Goal: Information Seeking & Learning: Learn about a topic

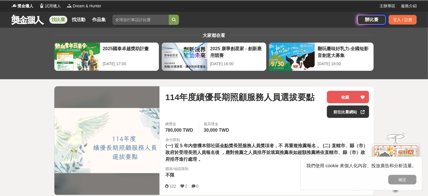
scroll to position [56, 0]
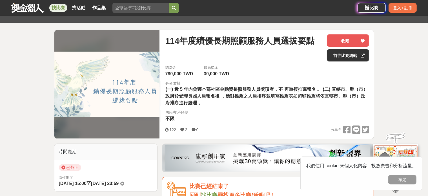
click at [221, 118] on div "總獎金 780,000 TWD 最高獎金 30,000 TWD 身分限制 (一) 近 5 年內曾獲本部社區金點獎長照服務人員獎項者，不 再重複推薦報名 。 (…" at bounding box center [267, 95] width 213 height 61
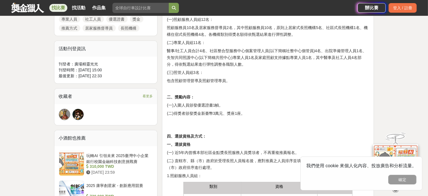
scroll to position [310, 0]
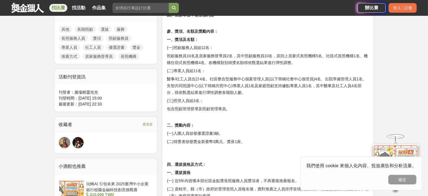
drag, startPoint x: 189, startPoint y: 71, endPoint x: 192, endPoint y: 83, distance: 12.5
click at [189, 72] on span "(二)專業人員組11名：" at bounding box center [186, 70] width 39 height 5
click at [196, 92] on span "醫事/社工人員合計4名、社區整合型服務中心個案管理人員(以下簡稱社整中心個管員)4名、出院準備管理人員1名、失智共同照護中心(以下簡稱共照中心)專業人員1名及…" at bounding box center [267, 86] width 200 height 18
drag, startPoint x: 209, startPoint y: 64, endPoint x: 289, endPoint y: 62, distance: 79.5
click at [289, 62] on span "照顧服務員10名及居家服務督導員2名，其中照顧服務員10名，原則上居家式長照機構5名、社區式長照機構1名、機構住宿式長照機構4名。各機構類別得獎名額得依甄選結…" at bounding box center [267, 59] width 201 height 11
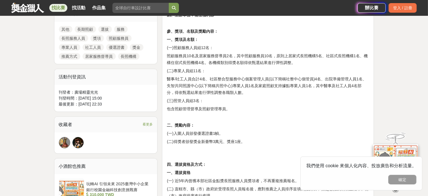
click at [238, 71] on h2 "(二)專業人員組11名：" at bounding box center [268, 70] width 202 height 7
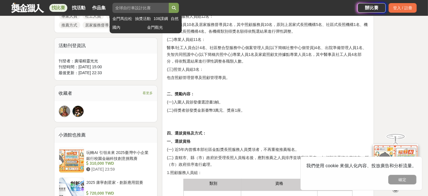
scroll to position [0, 0]
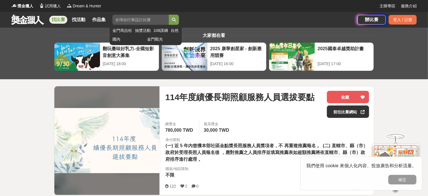
drag, startPoint x: 154, startPoint y: 96, endPoint x: 165, endPoint y: 11, distance: 86.0
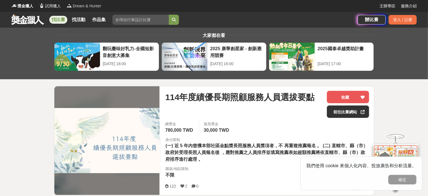
drag, startPoint x: 156, startPoint y: 21, endPoint x: 86, endPoint y: 7, distance: 71.1
click at [86, 7] on div "獎金獵人 試用獵人 Dream & Hunter 主辦專區 服務介紹 找比賽 找活動 作品集 金門[PERSON_NAME] 抽獎活動 108課綱 自然 國內…" at bounding box center [214, 14] width 428 height 28
drag, startPoint x: 216, startPoint y: 98, endPoint x: 229, endPoint y: 99, distance: 13.0
click at [229, 99] on span "114年度績優長期照顧服務人員選拔要點" at bounding box center [239, 97] width 149 height 13
click at [237, 96] on span "114年度績優長期照顧服務人員選拔要點" at bounding box center [239, 97] width 149 height 13
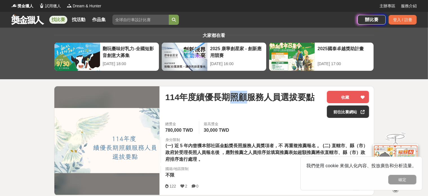
drag, startPoint x: 245, startPoint y: 97, endPoint x: 232, endPoint y: 95, distance: 12.6
click at [232, 95] on span "114年度績優長期照顧服務人員選拔要點" at bounding box center [239, 97] width 149 height 13
copy span "照顧"
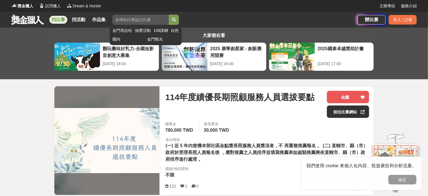
click at [129, 18] on input "search" at bounding box center [140, 20] width 56 height 10
paste input "照顧"
type input "照顧"
click at [175, 20] on icon "submit" at bounding box center [174, 20] width 4 height 4
